Goal: Find specific page/section: Find specific page/section

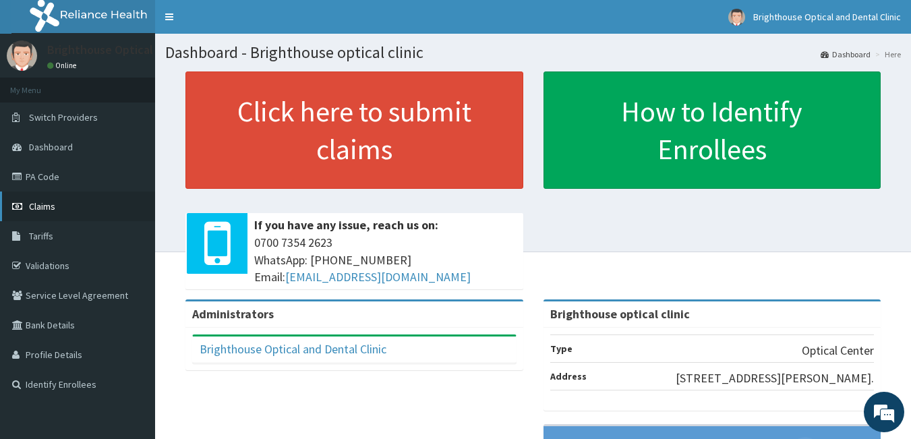
click at [38, 203] on span "Claims" at bounding box center [42, 206] width 26 height 12
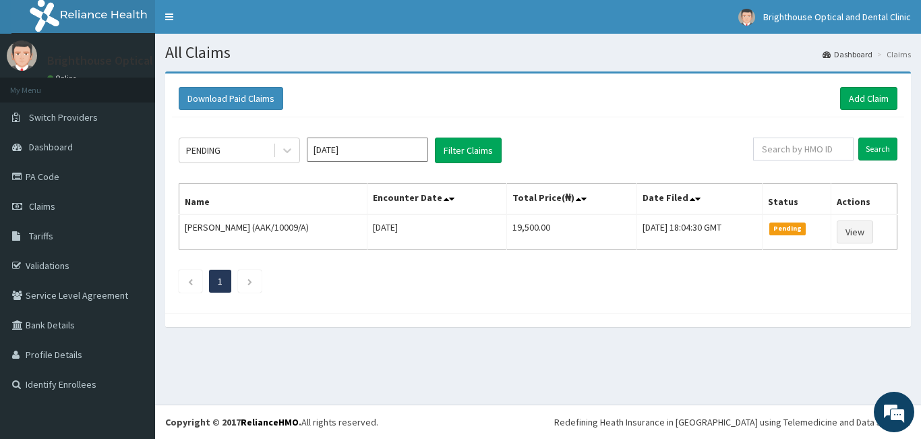
click at [354, 53] on h1 "All Claims" at bounding box center [538, 53] width 746 height 18
drag, startPoint x: 354, startPoint y: 53, endPoint x: 386, endPoint y: 54, distance: 31.7
click at [361, 53] on h1 "All Claims" at bounding box center [538, 53] width 746 height 18
click at [42, 173] on link "PA Code" at bounding box center [77, 177] width 155 height 30
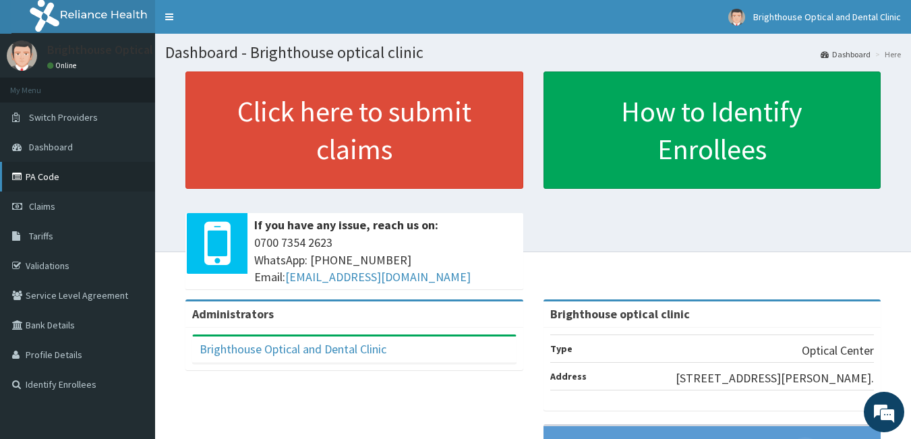
click at [49, 175] on link "PA Code" at bounding box center [77, 177] width 155 height 30
click at [46, 175] on link "PA Code" at bounding box center [77, 177] width 155 height 30
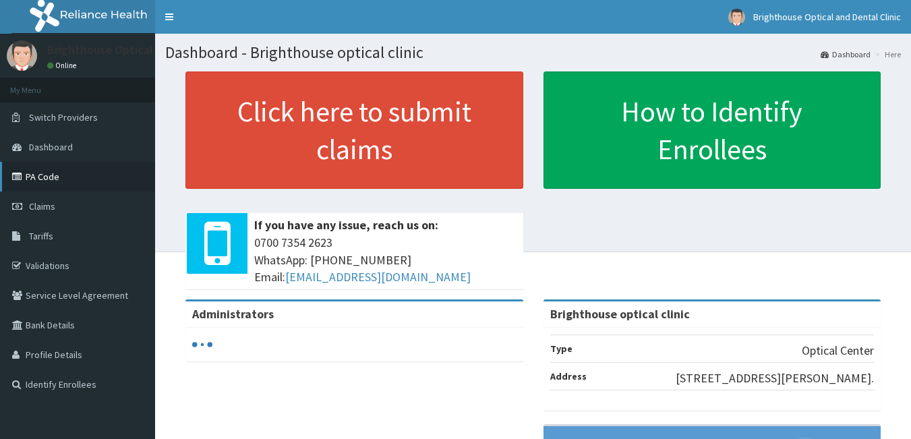
click at [51, 176] on link "PA Code" at bounding box center [77, 177] width 155 height 30
